Goal: Information Seeking & Learning: Learn about a topic

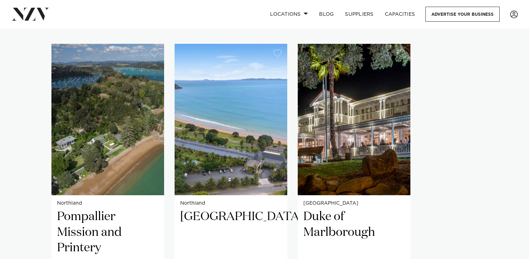
scroll to position [527, 0]
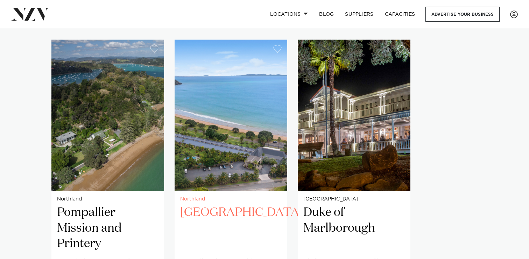
click at [216, 155] on img "2 / 3" at bounding box center [231, 115] width 113 height 151
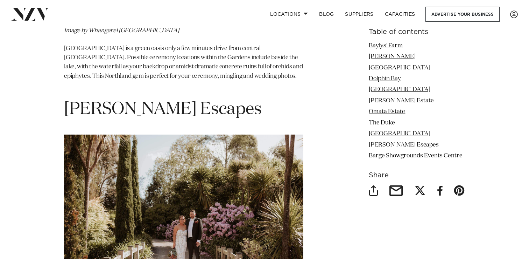
scroll to position [3391, 0]
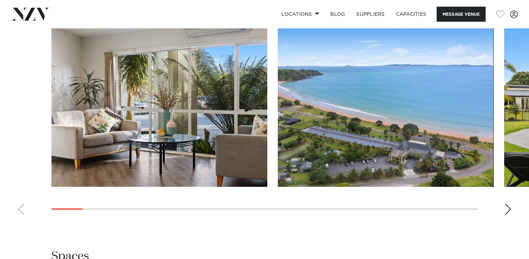
scroll to position [656, 0]
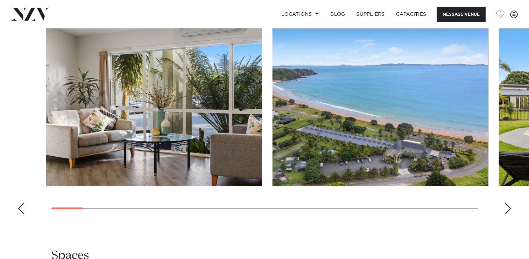
click at [273, 128] on img "2 / 26" at bounding box center [381, 106] width 216 height 159
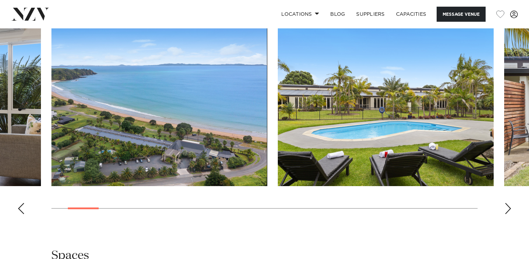
click at [278, 134] on img "3 / 26" at bounding box center [386, 106] width 216 height 159
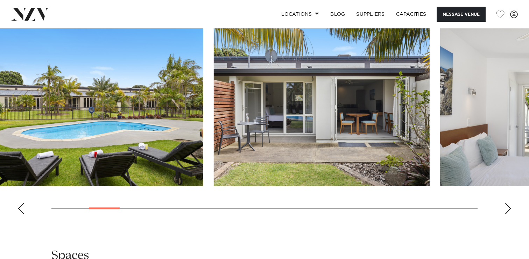
click at [214, 154] on img "4 / 26" at bounding box center [322, 106] width 216 height 159
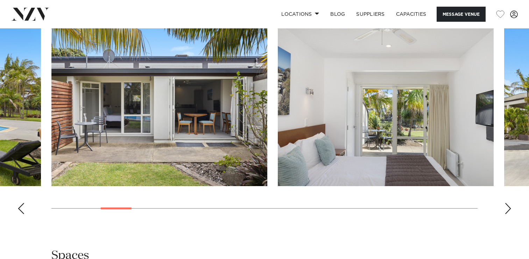
scroll to position [632, 0]
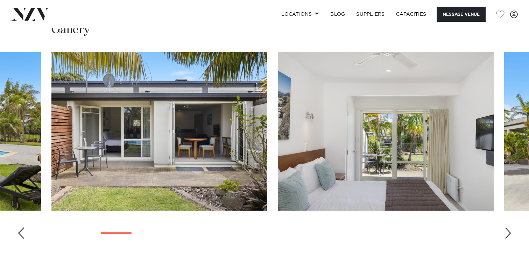
click at [278, 162] on img "5 / 26" at bounding box center [386, 131] width 216 height 159
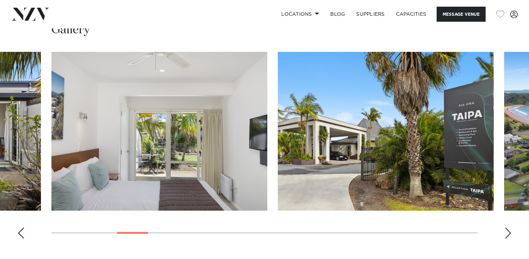
click at [278, 200] on img "6 / 26" at bounding box center [386, 131] width 216 height 159
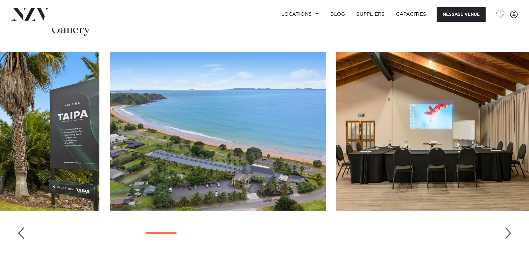
click at [177, 195] on img "7 / 26" at bounding box center [218, 131] width 216 height 159
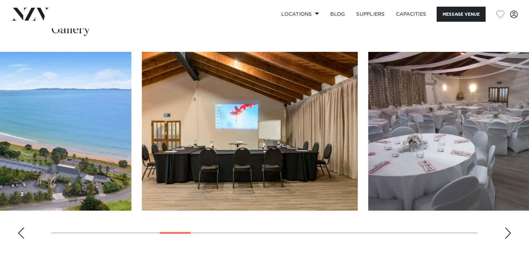
click at [162, 184] on img "8 / 26" at bounding box center [250, 131] width 216 height 159
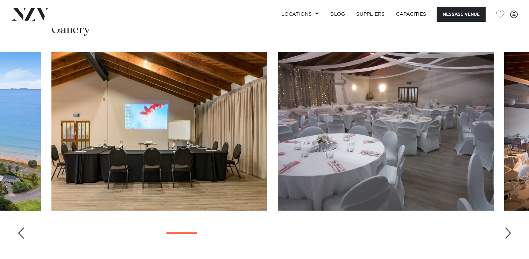
click at [278, 171] on img "9 / 26" at bounding box center [386, 131] width 216 height 159
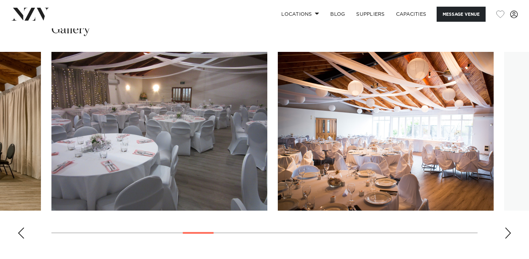
click at [0, 0] on slot at bounding box center [0, 0] width 0 height 0
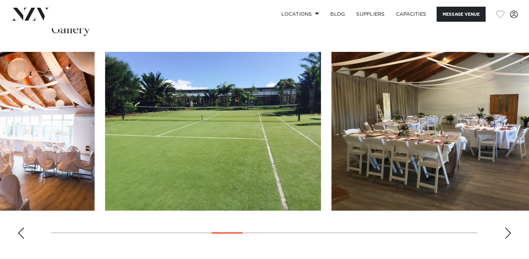
click at [166, 181] on img "11 / 26" at bounding box center [213, 131] width 216 height 159
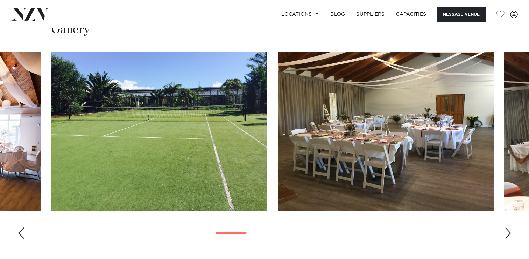
click at [278, 166] on img "12 / 26" at bounding box center [386, 131] width 216 height 159
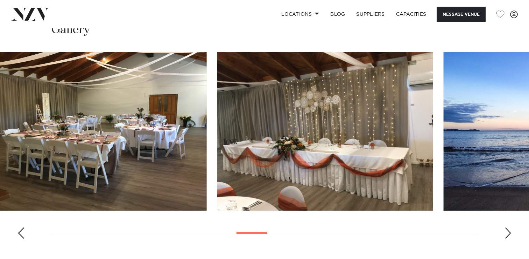
click at [217, 171] on img "13 / 26" at bounding box center [325, 131] width 216 height 159
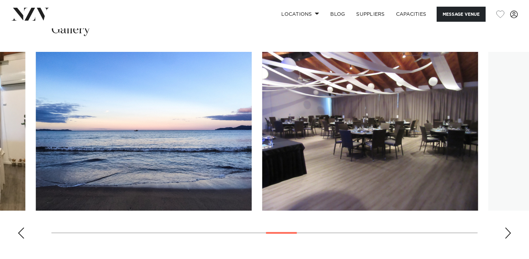
click at [147, 160] on img "14 / 26" at bounding box center [144, 131] width 216 height 159
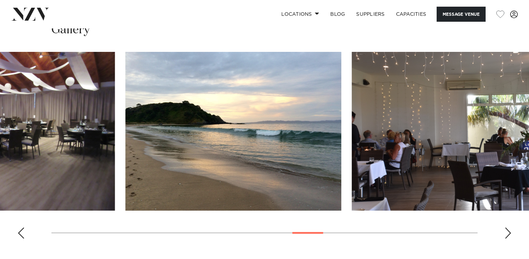
click at [147, 183] on img "16 / 26" at bounding box center [233, 131] width 216 height 159
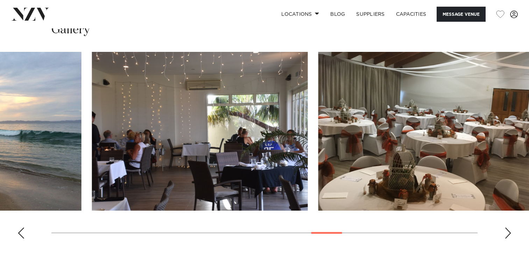
click at [159, 170] on img "17 / 26" at bounding box center [200, 131] width 216 height 159
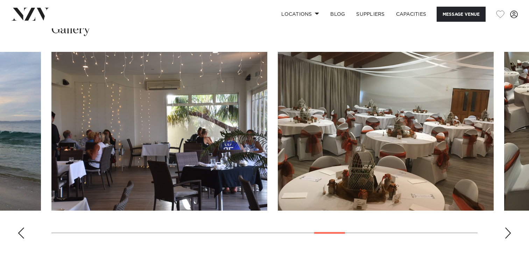
click at [278, 121] on img "18 / 26" at bounding box center [386, 131] width 216 height 159
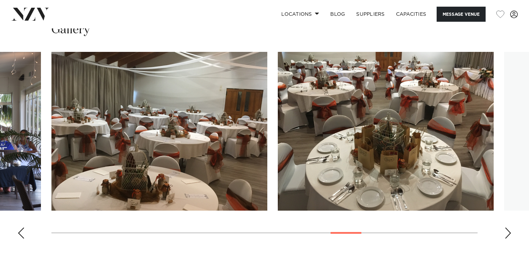
click at [278, 91] on img "19 / 26" at bounding box center [386, 131] width 216 height 159
